Goal: Information Seeking & Learning: Learn about a topic

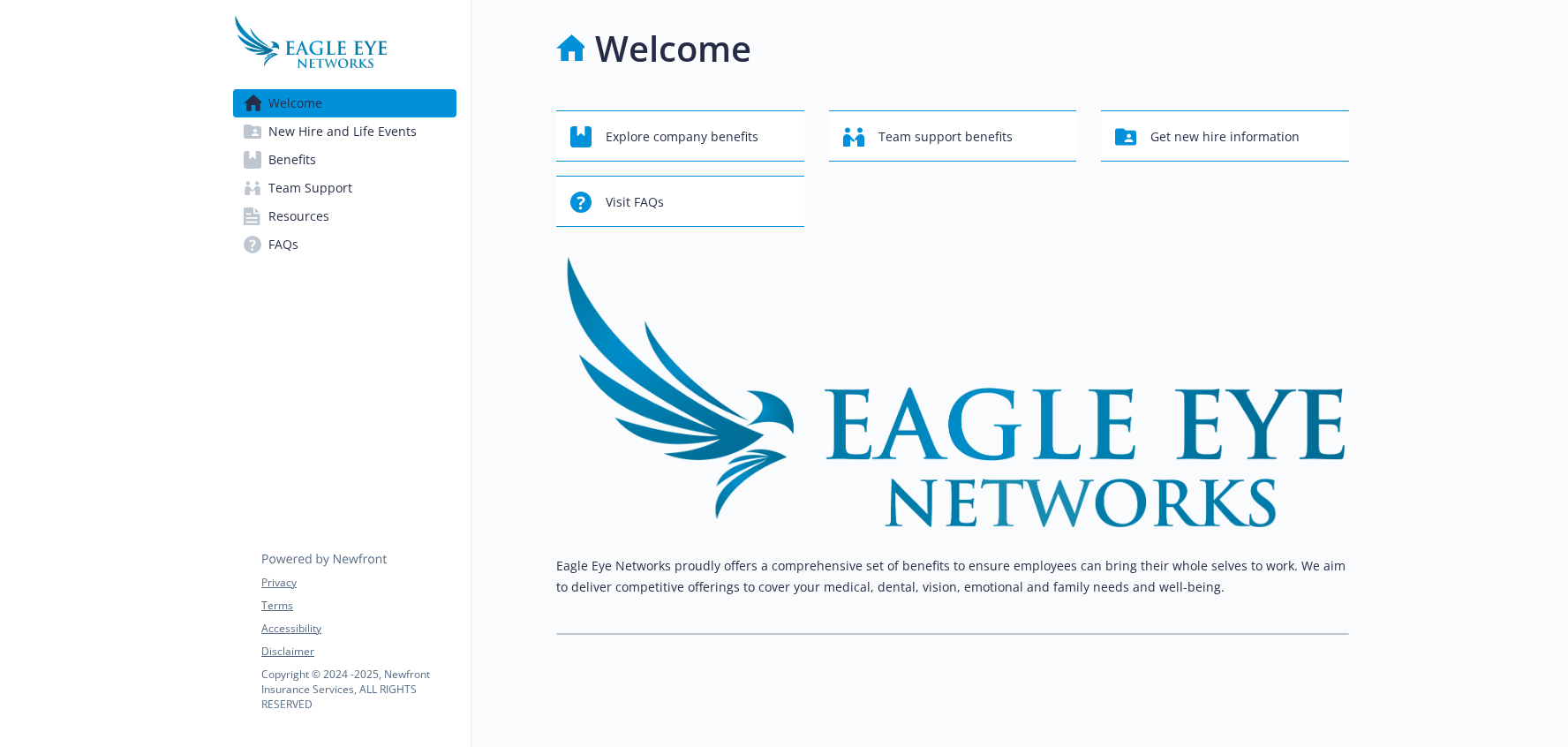
click at [364, 153] on link "Benefits" at bounding box center [345, 159] width 223 height 28
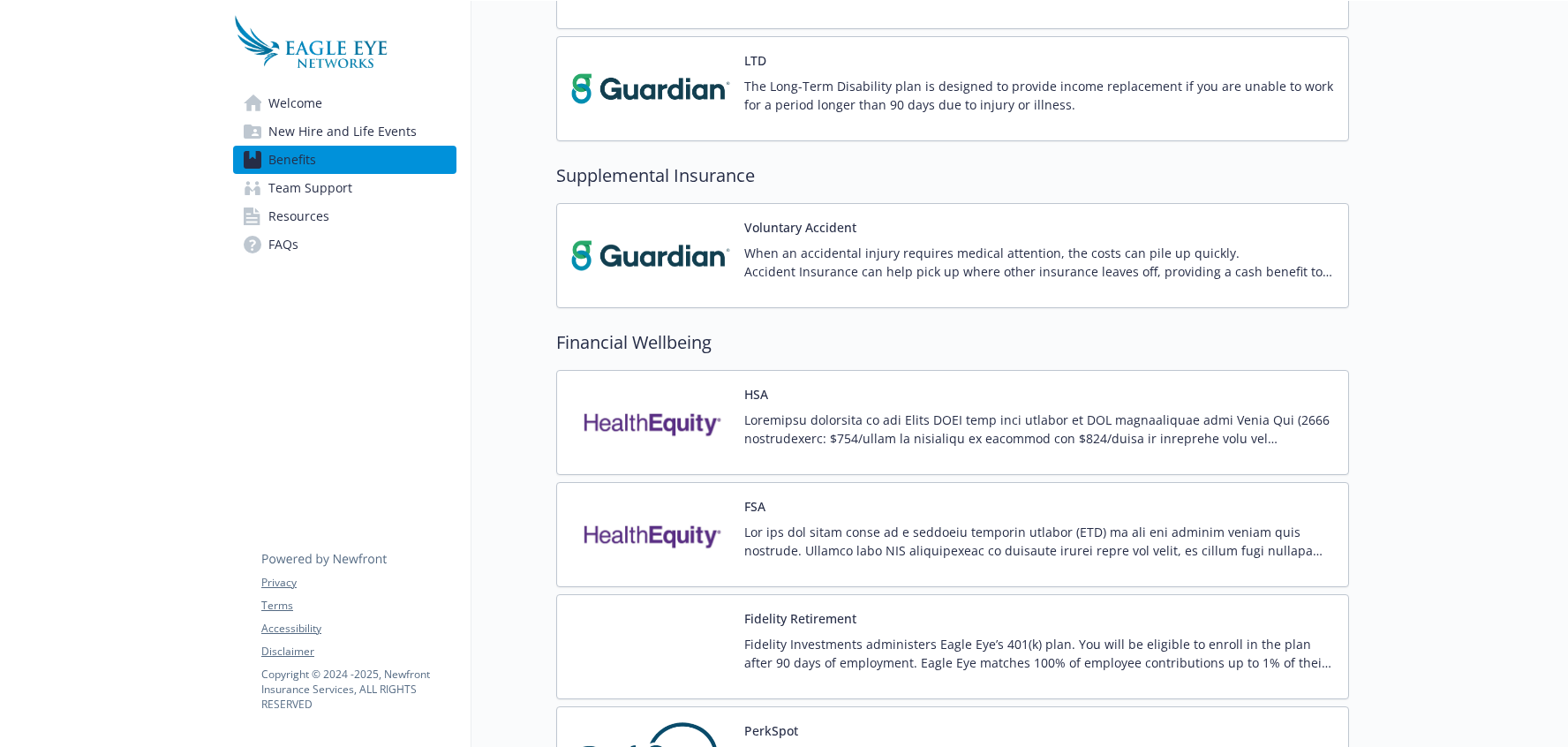
scroll to position [1242, 0]
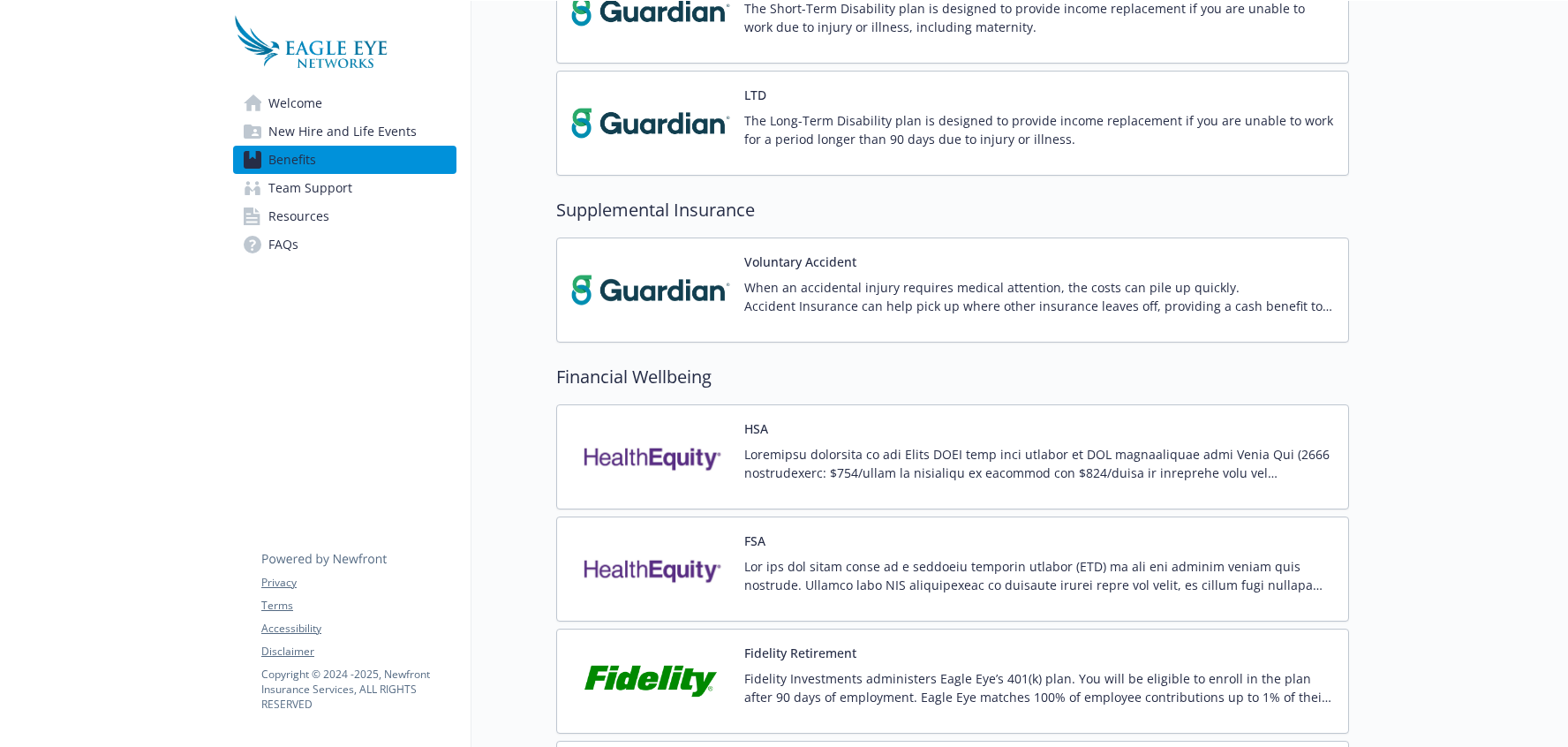
click at [860, 287] on p "When an accidental injury requires medical attention, the costs can pile up qui…" at bounding box center [1040, 296] width 590 height 37
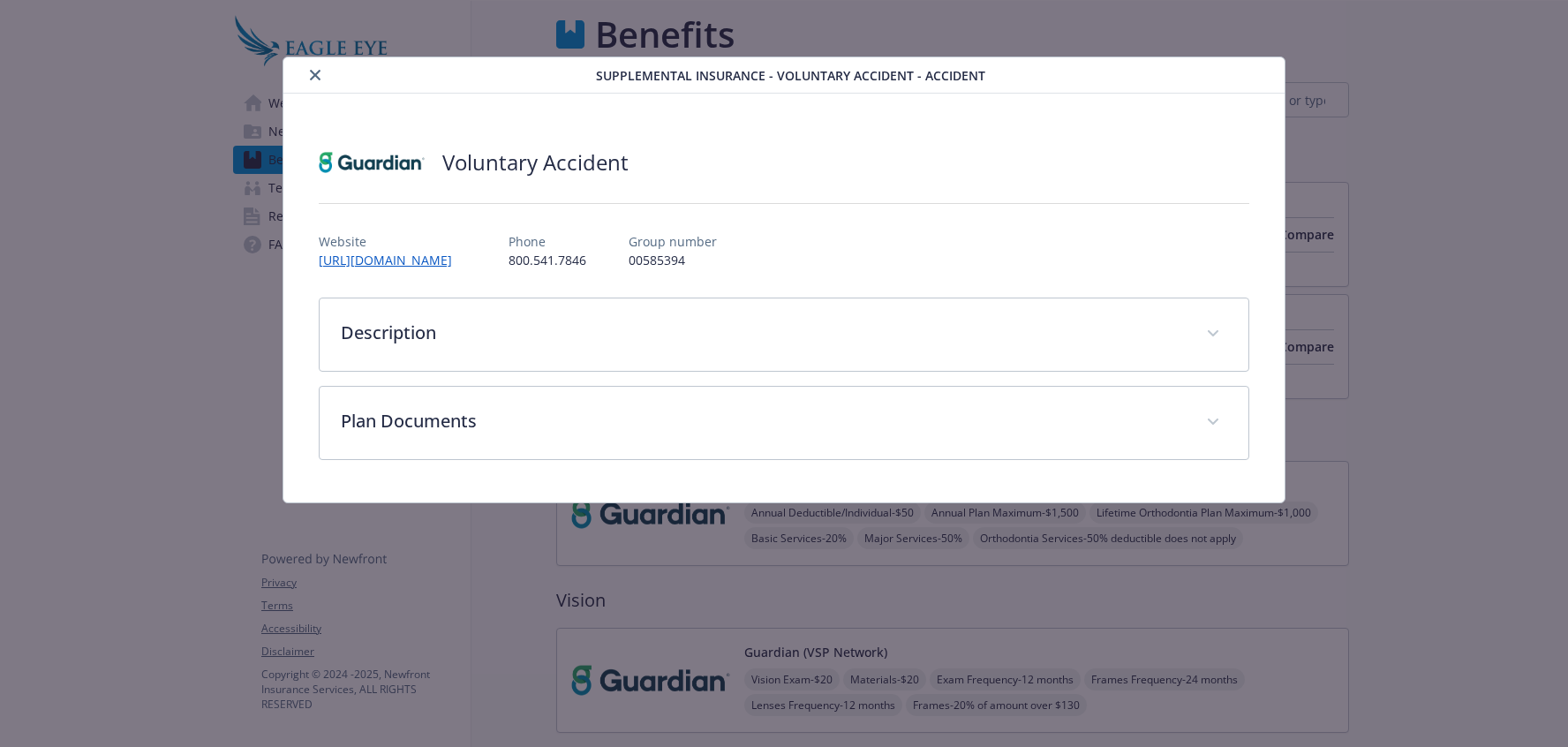
scroll to position [1242, 0]
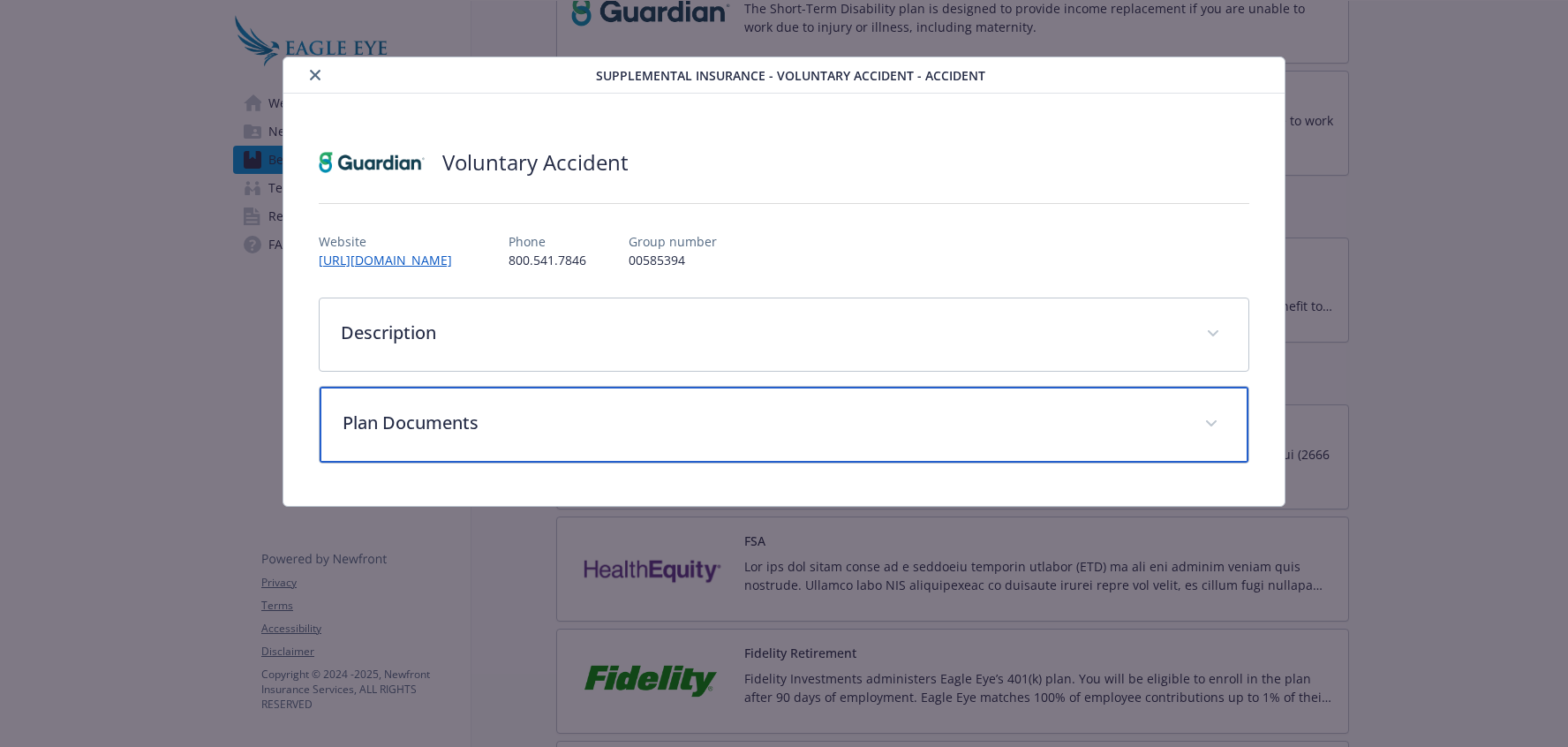
click at [805, 413] on p "Plan Documents" at bounding box center [764, 422] width 842 height 26
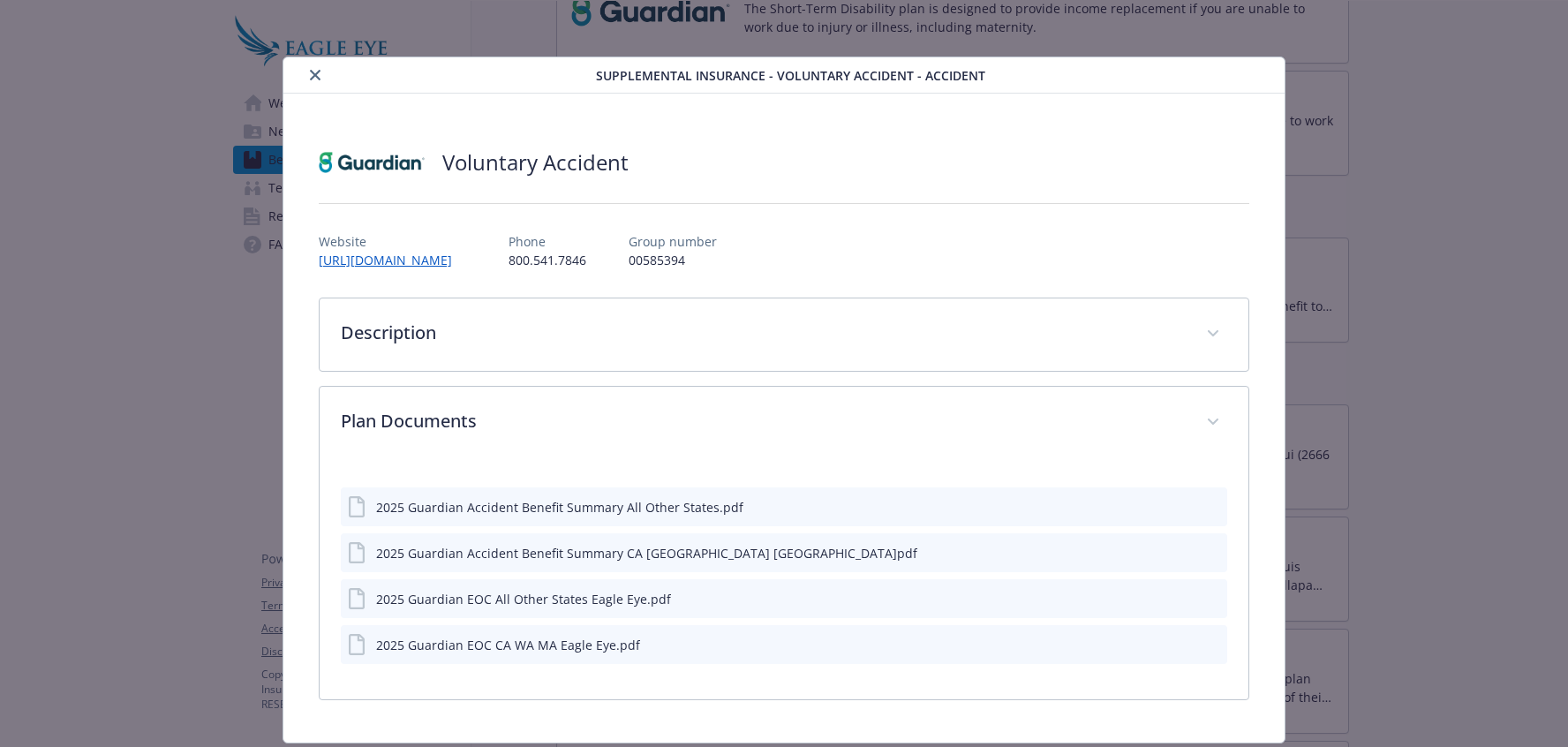
click at [1203, 509] on icon "preview file" at bounding box center [1211, 507] width 16 height 13
click at [1203, 598] on icon "preview file" at bounding box center [1211, 598] width 16 height 13
click at [1393, 228] on div "Supplemental Insurance - Voluntary Accident - Accident Voluntary Accident Websi…" at bounding box center [784, 400] width 1255 height 688
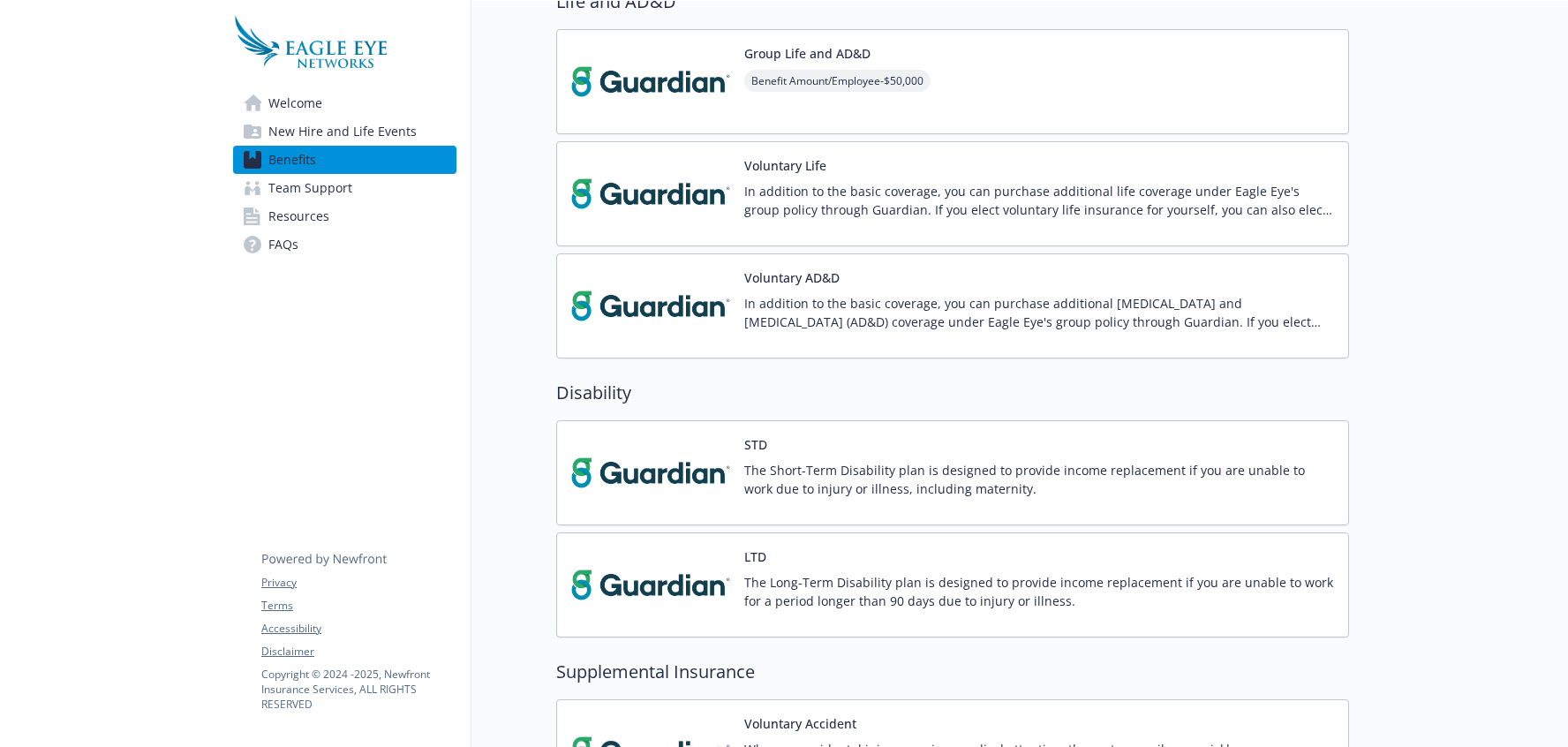
scroll to position [731, 0]
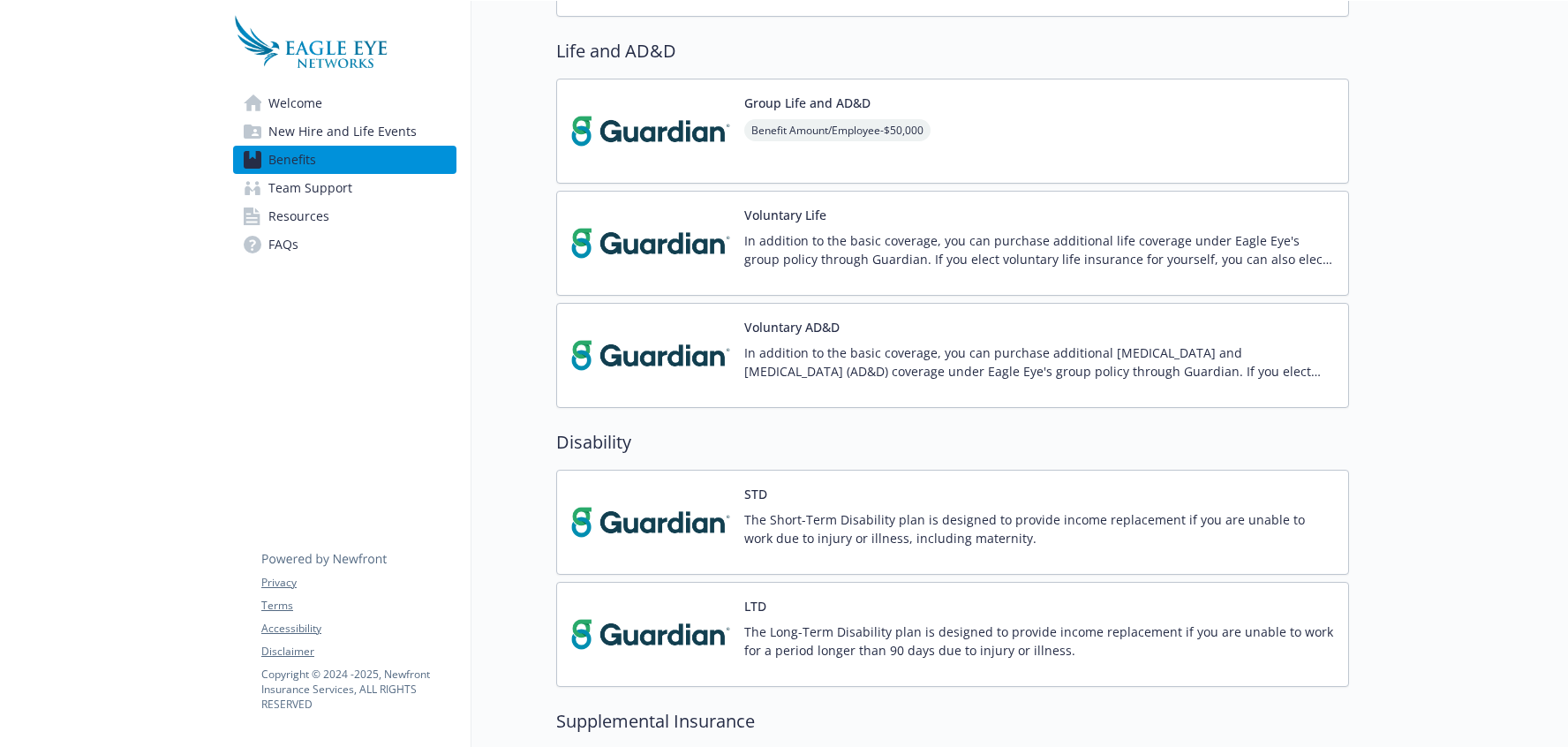
click at [1103, 258] on p "In addition to the basic coverage, you can purchase additional life coverage un…" at bounding box center [1040, 249] width 590 height 37
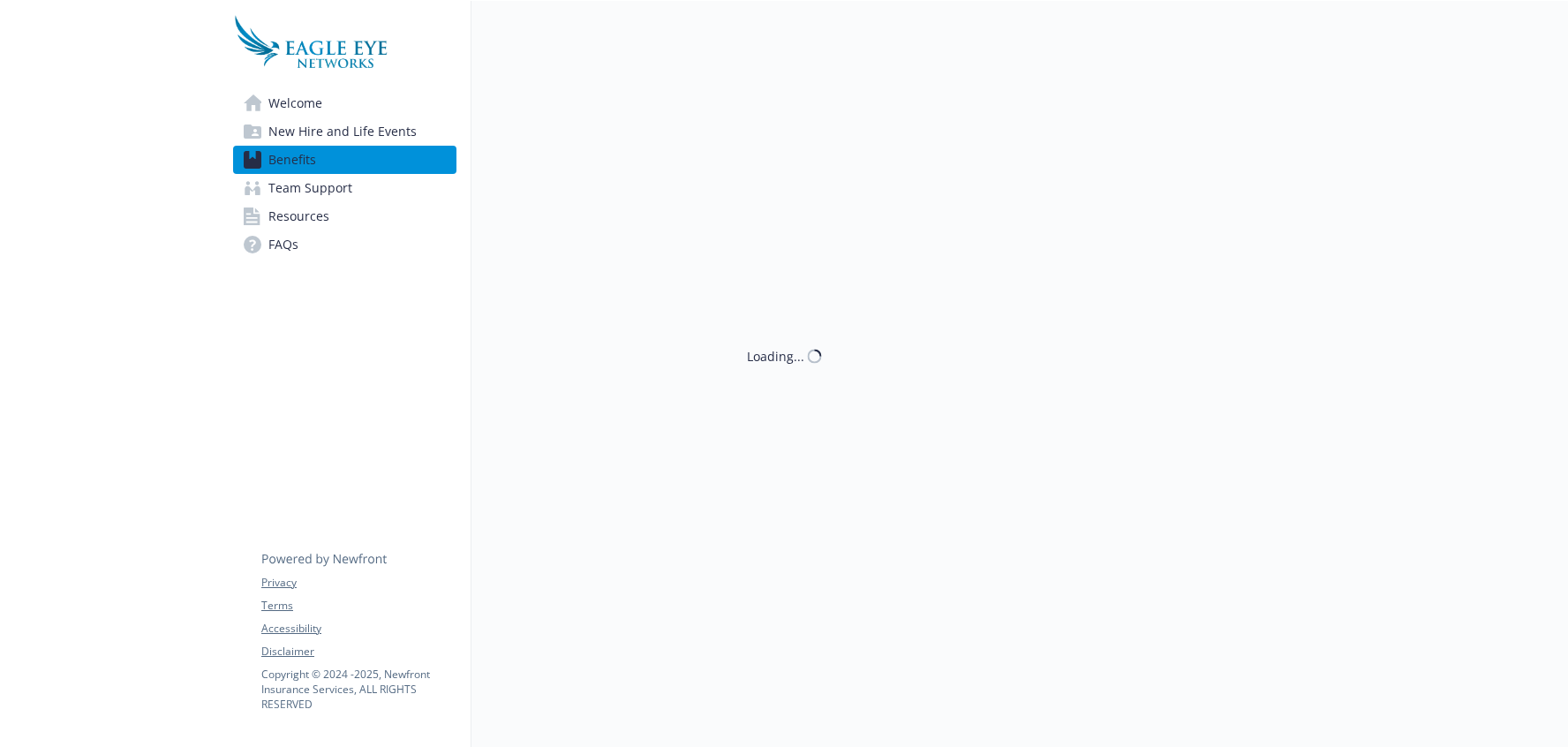
scroll to position [731, 0]
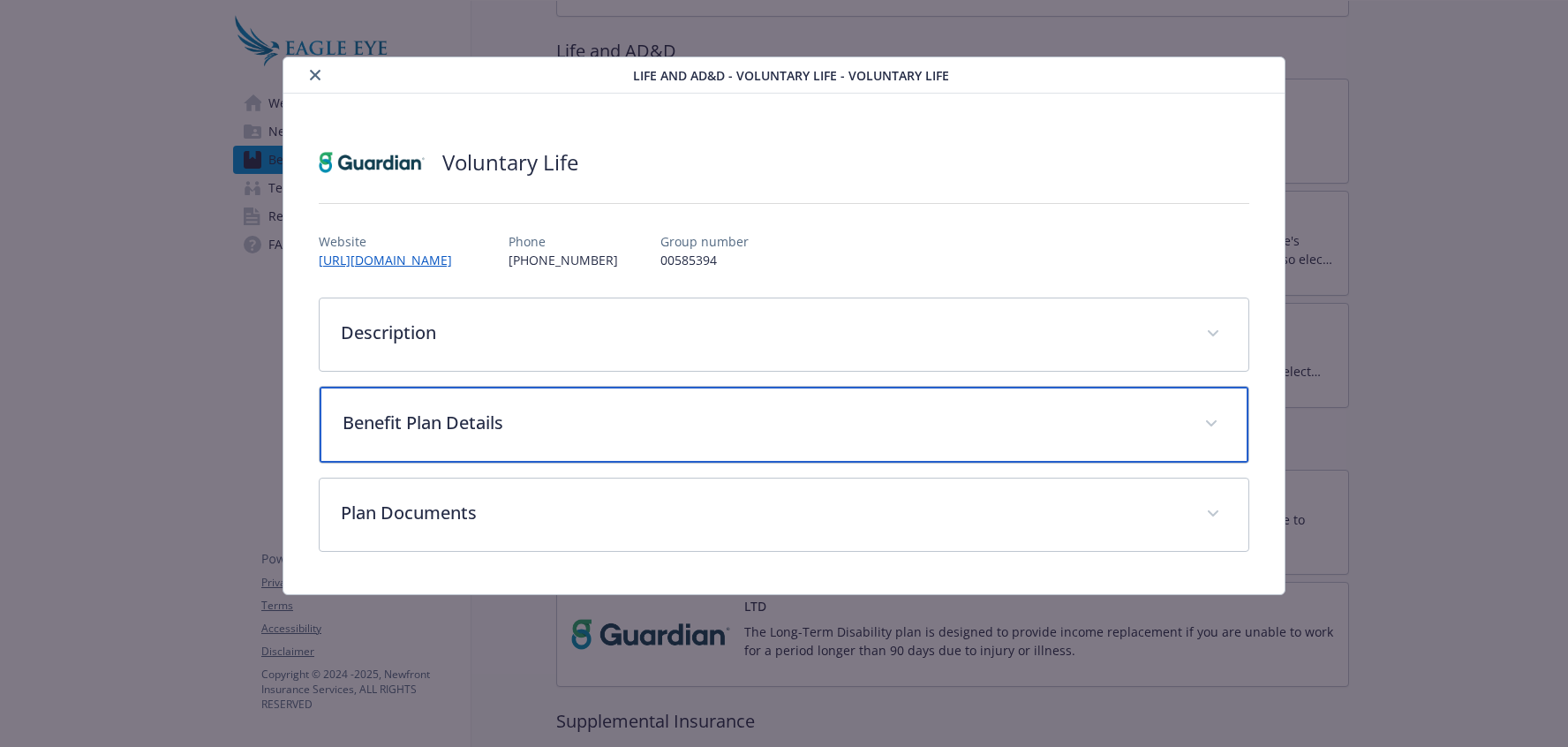
click at [698, 418] on p "Benefit Plan Details" at bounding box center [764, 422] width 842 height 26
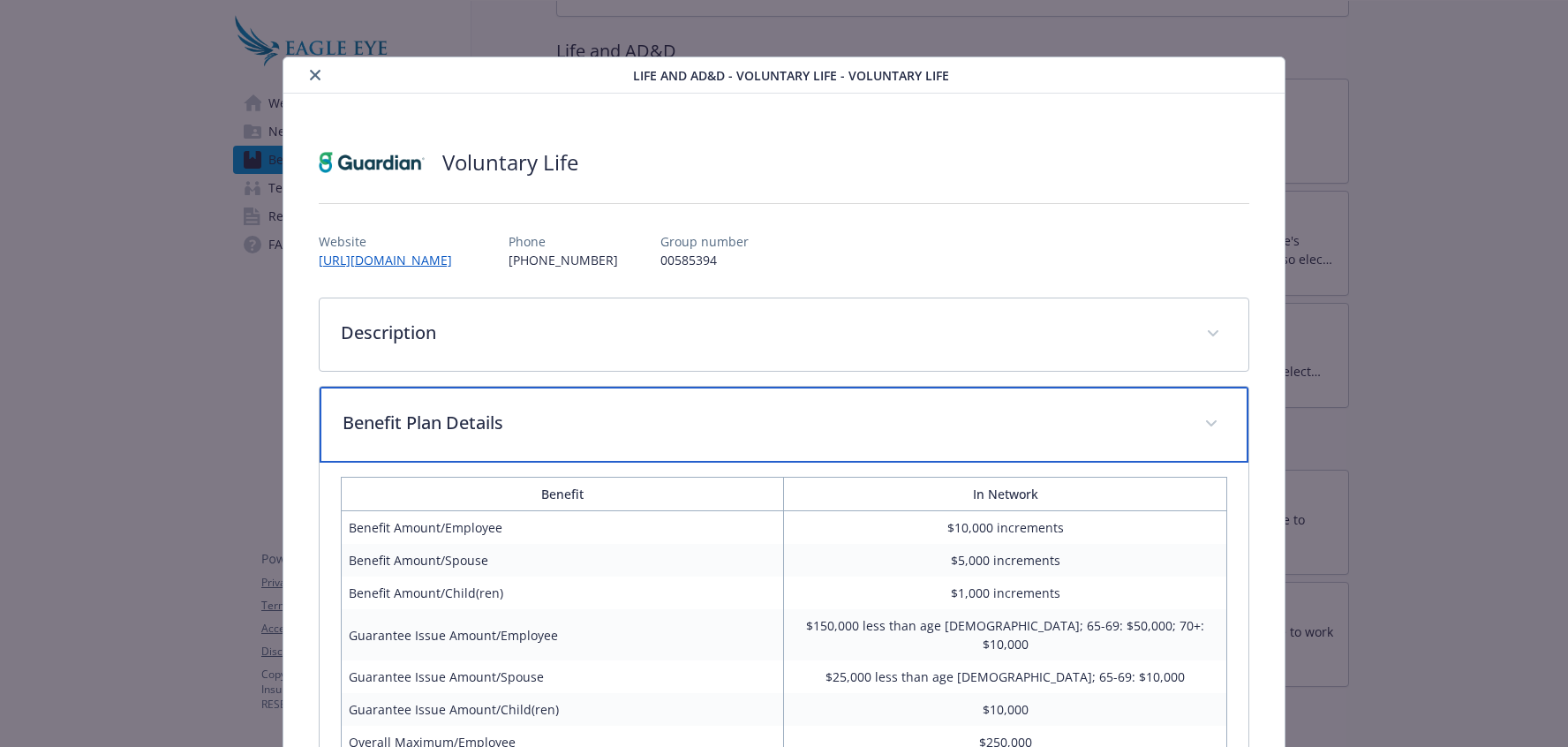
click at [698, 422] on p "Benefit Plan Details" at bounding box center [764, 422] width 842 height 26
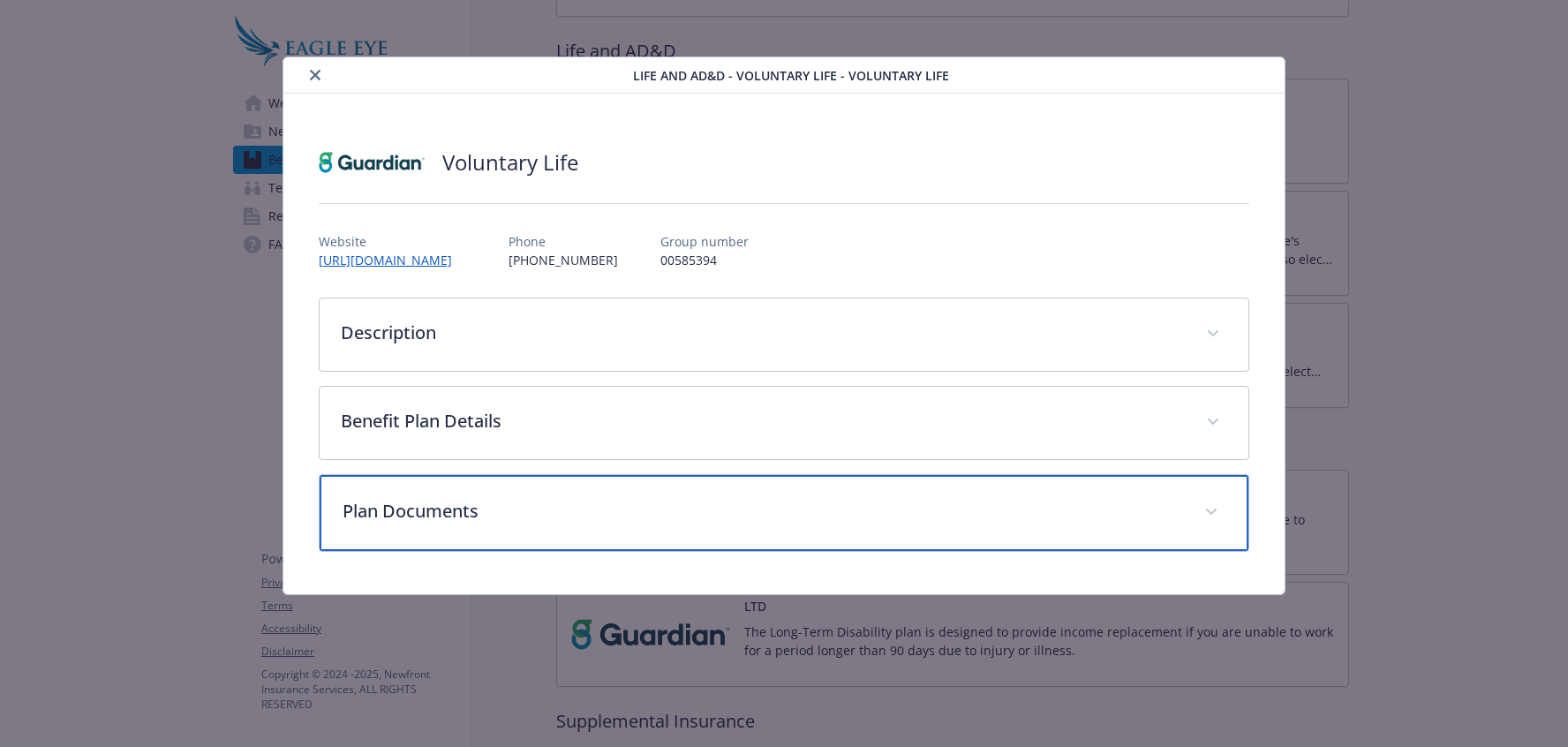
click at [685, 487] on div "Plan Documents" at bounding box center [784, 513] width 930 height 76
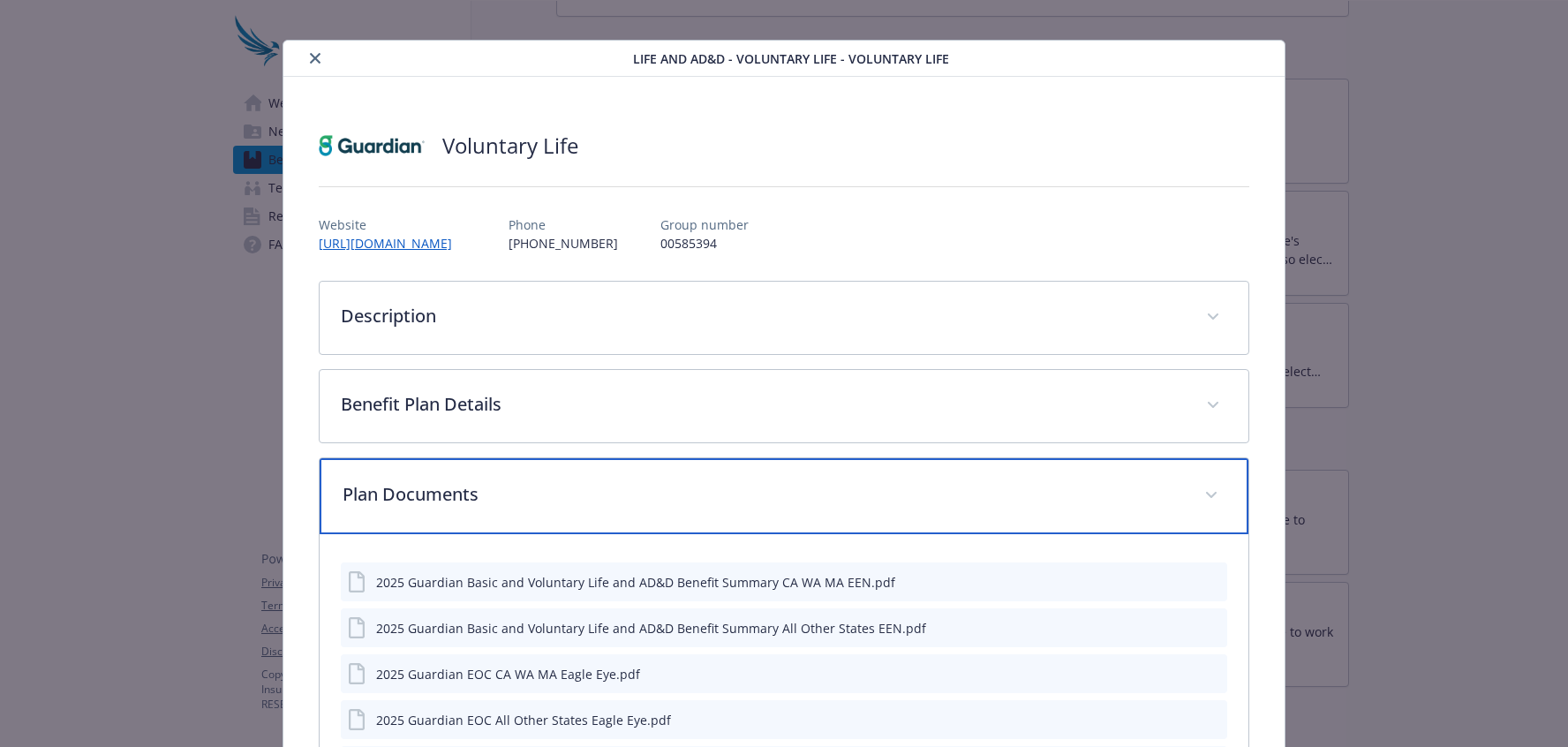
scroll to position [109, 0]
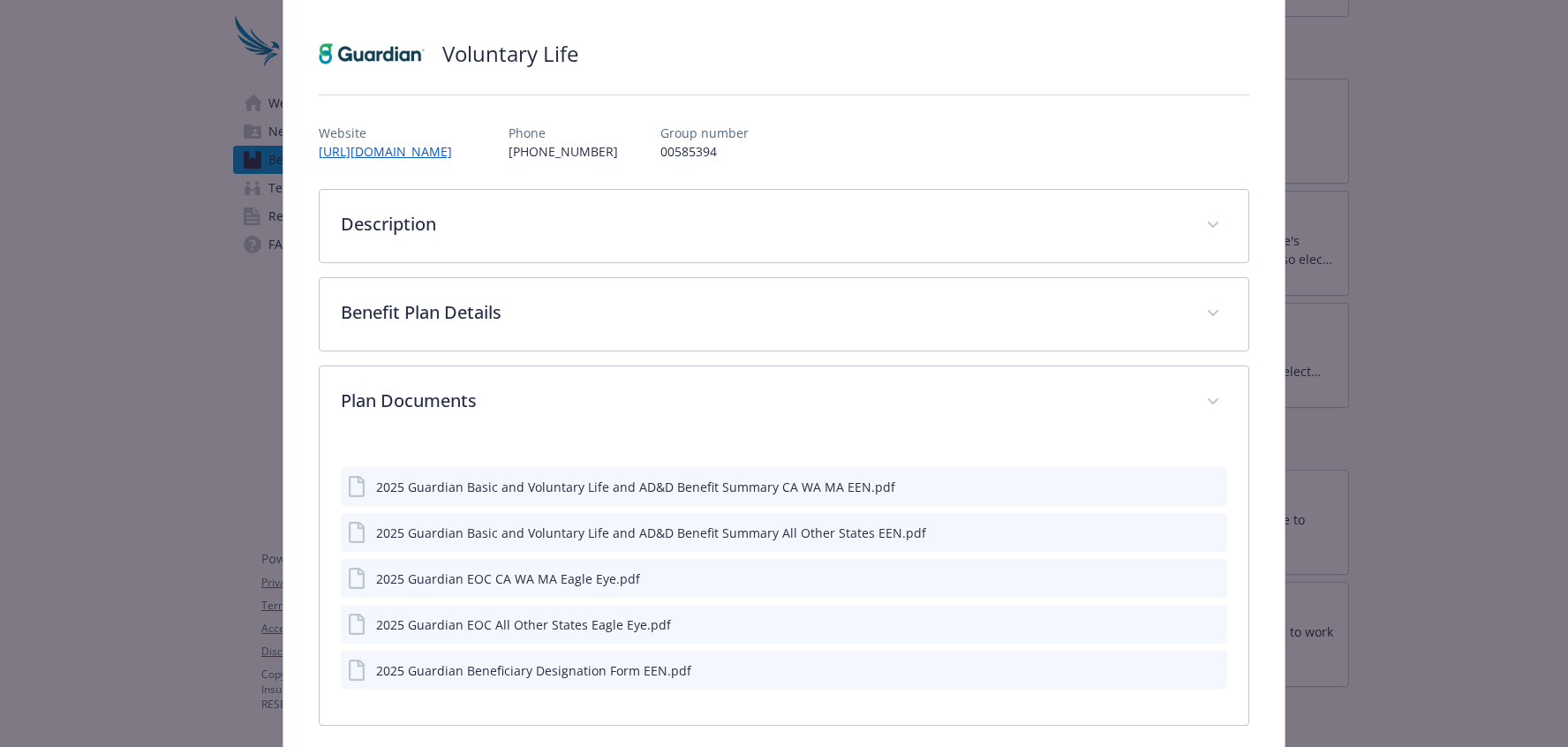
click at [1203, 536] on icon "preview file" at bounding box center [1211, 532] width 16 height 13
